Goal: Information Seeking & Learning: Learn about a topic

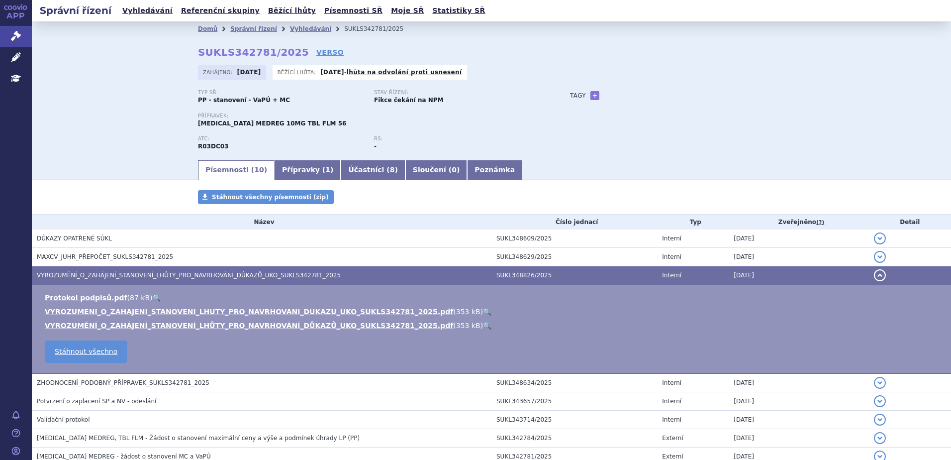
scroll to position [102, 0]
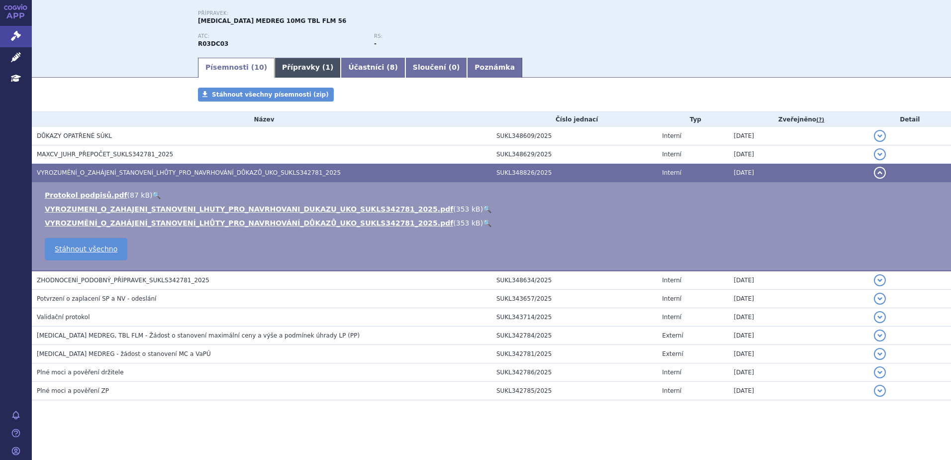
click at [293, 62] on link "Přípravky ( 1 )" at bounding box center [308, 68] width 66 height 20
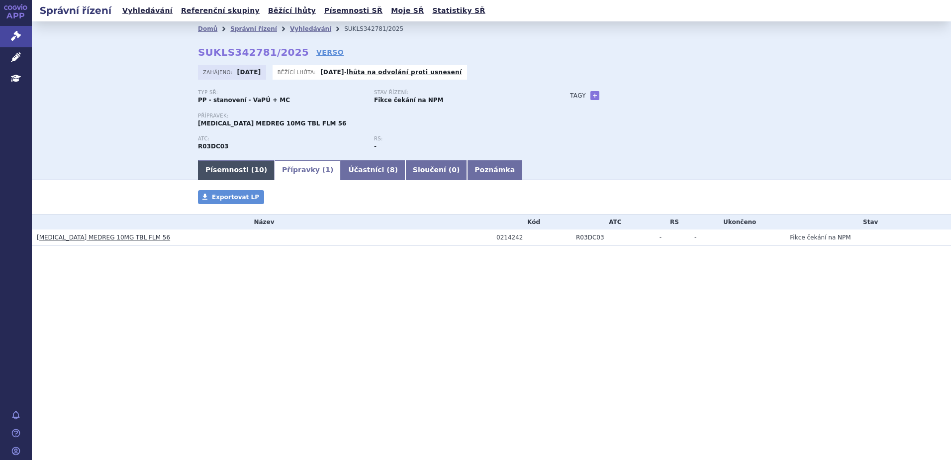
click at [231, 172] on link "Písemnosti ( 10 )" at bounding box center [236, 170] width 77 height 20
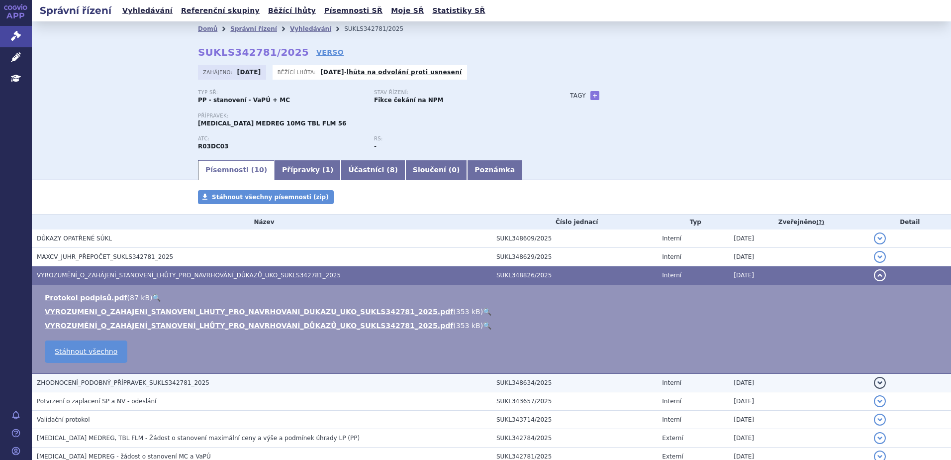
click at [128, 375] on td "ZHODNOCENÍ_PODOBNÝ_PŘÍPRAVEK_SUKLS342781_2025" at bounding box center [262, 382] width 460 height 19
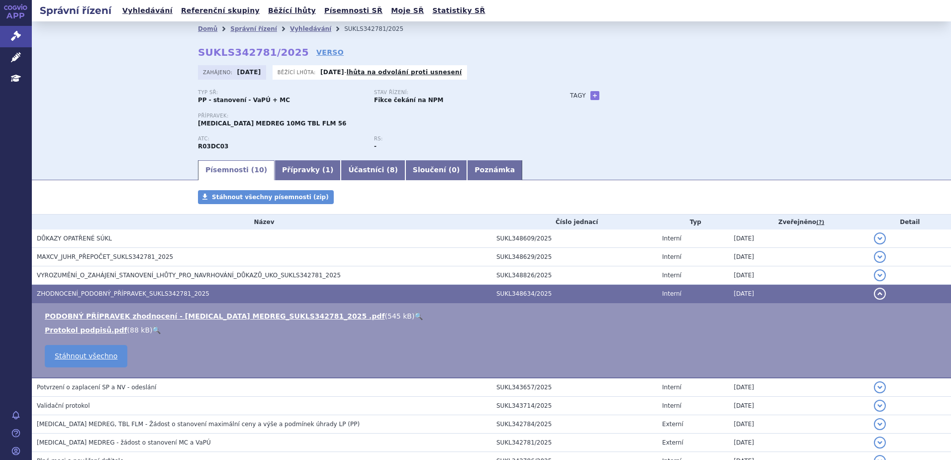
click at [414, 317] on link "🔍" at bounding box center [418, 316] width 8 height 8
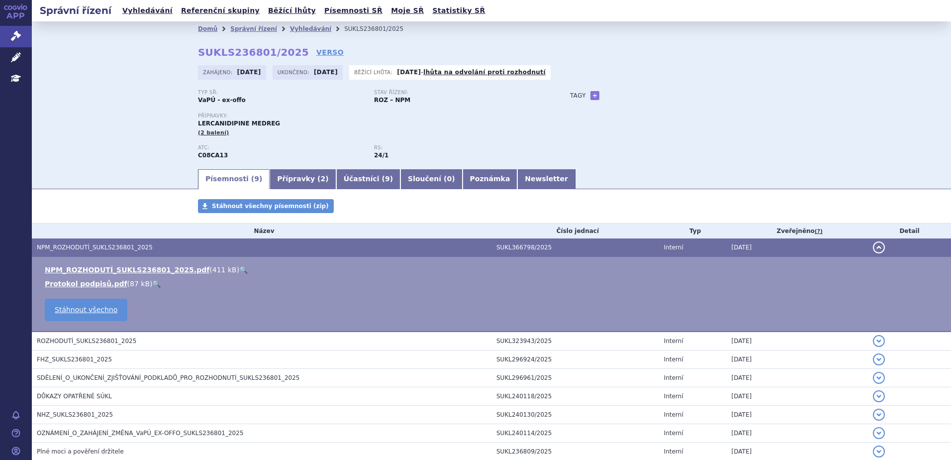
click at [597, 115] on div "Typ SŘ: VaPÚ - ex-offo Stav řízení: ROZ – NPM Přípravky: LERCANIDIPINE MEDREG (…" at bounding box center [491, 129] width 587 height 78
click at [724, 129] on div "Typ SŘ: VaPÚ - ex-offo Stav řízení: ROZ – NPM Přípravky: LERCANIDIPINE MEDREG (…" at bounding box center [491, 129] width 587 height 78
click at [321, 182] on span "2" at bounding box center [323, 179] width 5 height 8
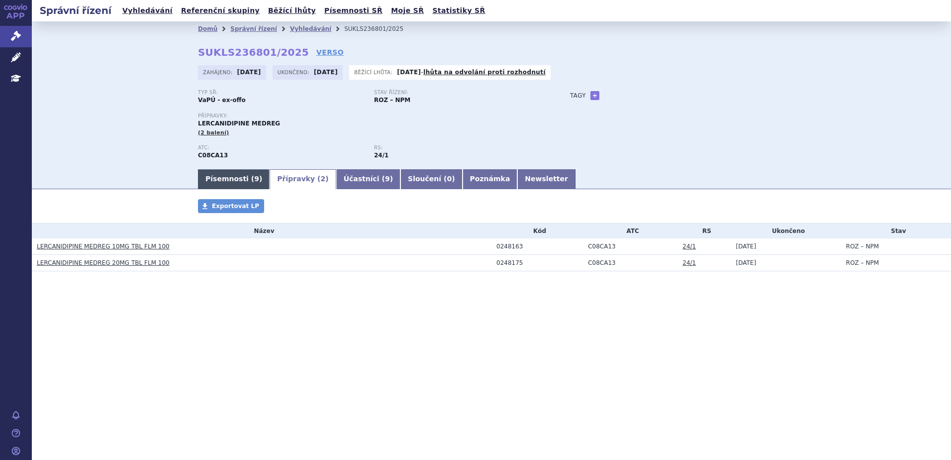
click at [243, 177] on link "Písemnosti ( 9 )" at bounding box center [234, 179] width 72 height 20
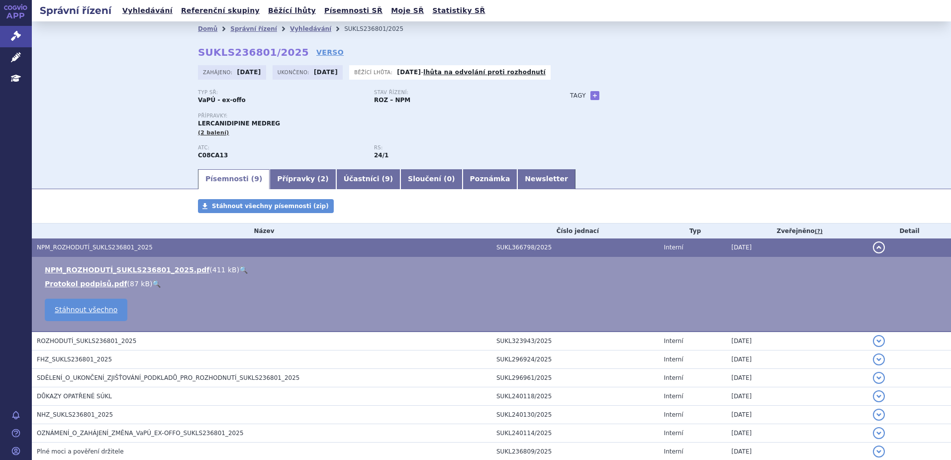
click at [239, 271] on link "🔍" at bounding box center [243, 270] width 8 height 8
click at [296, 173] on link "Přípravky ( 2 )" at bounding box center [303, 179] width 66 height 20
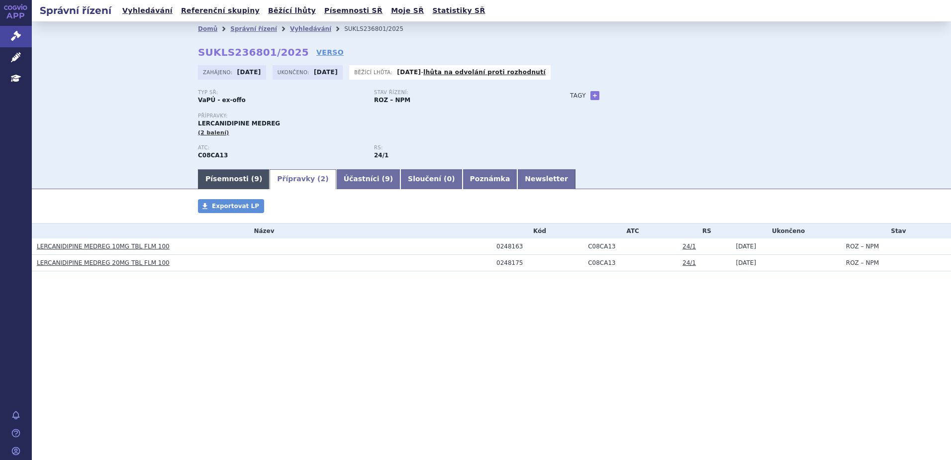
click at [223, 174] on link "Písemnosti ( 9 )" at bounding box center [234, 179] width 72 height 20
